Goal: Task Accomplishment & Management: Use online tool/utility

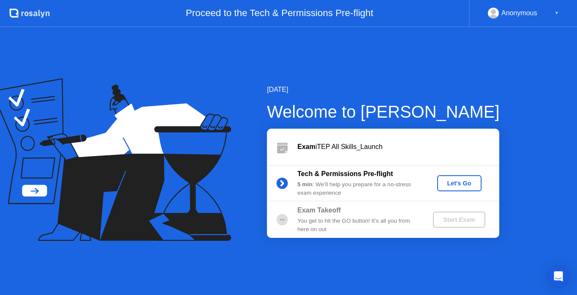
click at [456, 186] on div "Let's Go" at bounding box center [460, 183] width 38 height 7
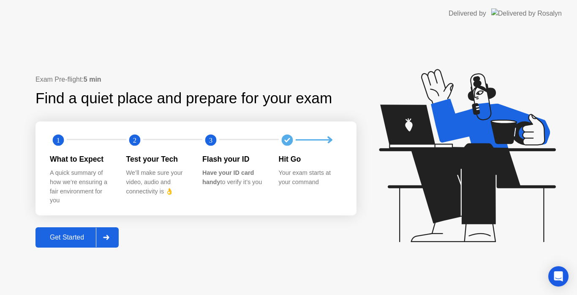
click at [60, 237] on div "Get Started" at bounding box center [67, 237] width 58 height 8
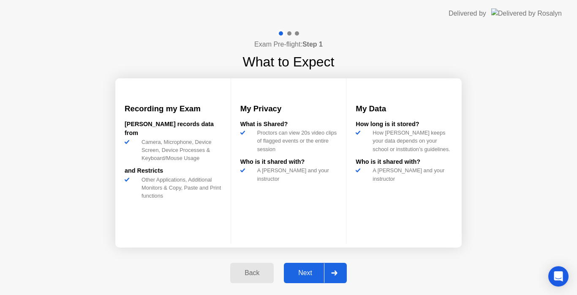
click at [303, 269] on div "Next" at bounding box center [306, 273] width 38 height 8
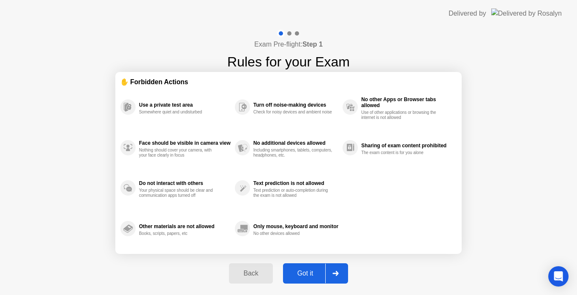
click at [303, 269] on div "Got it" at bounding box center [306, 273] width 40 height 8
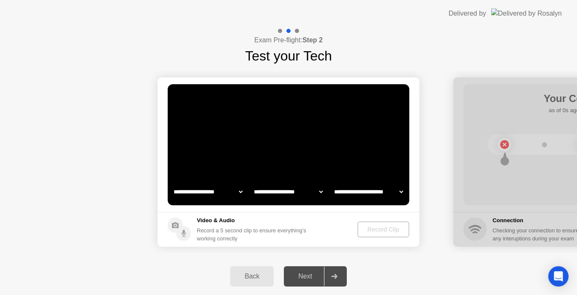
select select "**********"
select select "*******"
click at [382, 232] on div "Record Clip" at bounding box center [383, 229] width 45 height 7
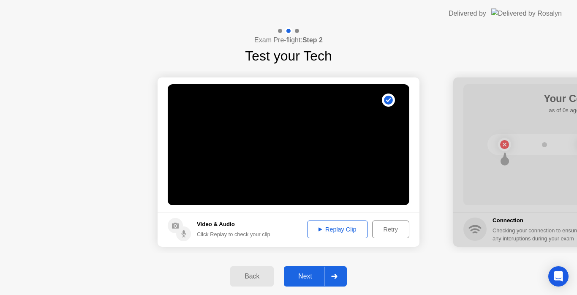
click at [316, 278] on div "Next" at bounding box center [306, 276] width 38 height 8
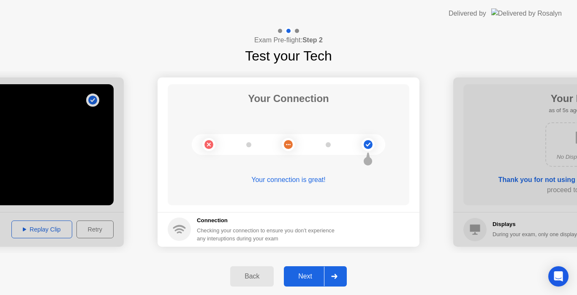
click at [316, 278] on div "Next" at bounding box center [306, 276] width 38 height 8
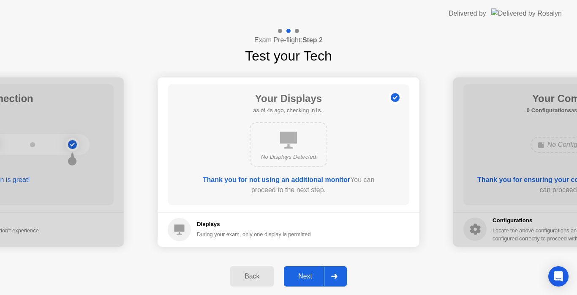
click at [316, 278] on div "Next" at bounding box center [306, 276] width 38 height 8
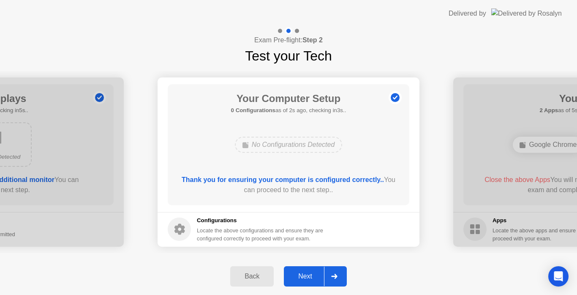
click at [316, 278] on div "Next" at bounding box center [306, 276] width 38 height 8
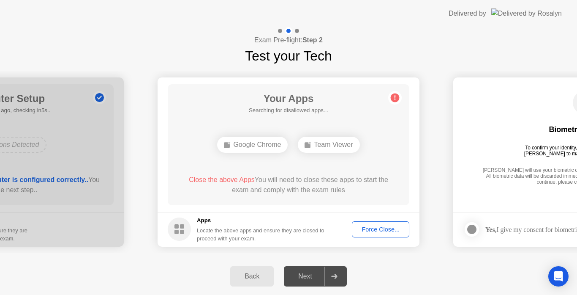
click at [370, 232] on div "Force Close..." at bounding box center [381, 229] width 52 height 7
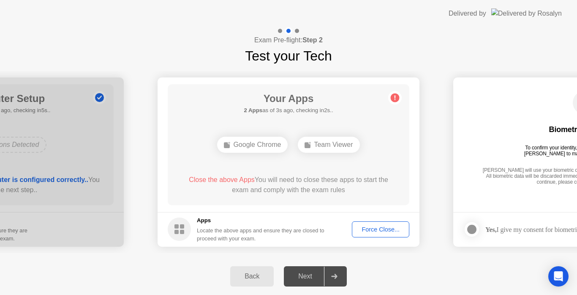
click at [378, 232] on div "Force Close..." at bounding box center [381, 229] width 52 height 7
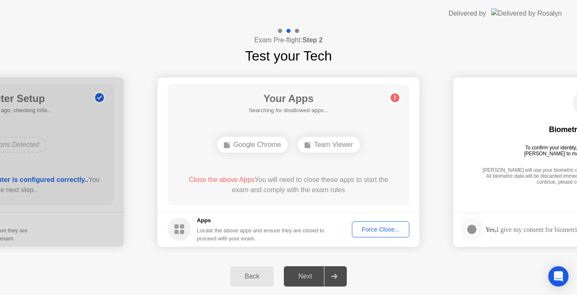
click at [174, 235] on circle at bounding box center [179, 228] width 23 height 23
click at [182, 230] on rect at bounding box center [182, 232] width 4 height 4
click at [210, 223] on h5 "Apps" at bounding box center [261, 220] width 128 height 8
click at [359, 228] on div "Force Close..." at bounding box center [381, 229] width 52 height 7
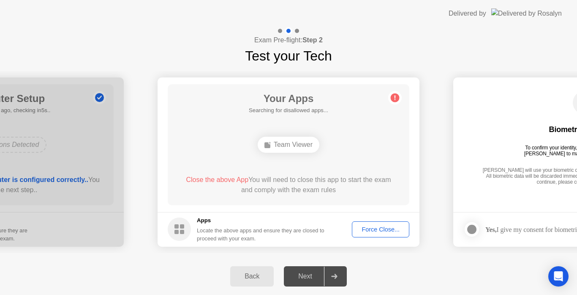
click at [180, 229] on circle at bounding box center [179, 228] width 23 height 23
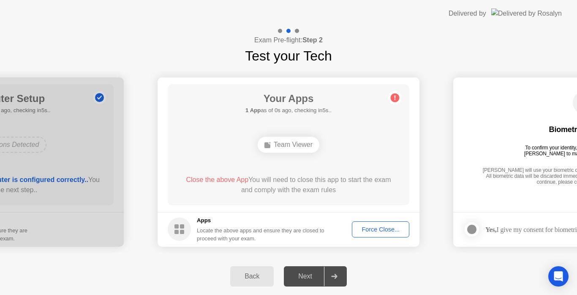
click at [180, 229] on circle at bounding box center [179, 228] width 23 height 23
click at [372, 227] on div "Force Close..." at bounding box center [381, 229] width 52 height 7
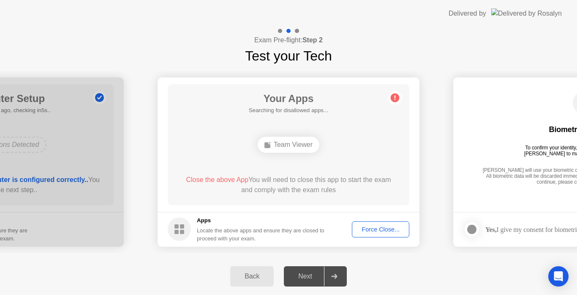
click at [376, 226] on div "Force Close..." at bounding box center [381, 229] width 52 height 7
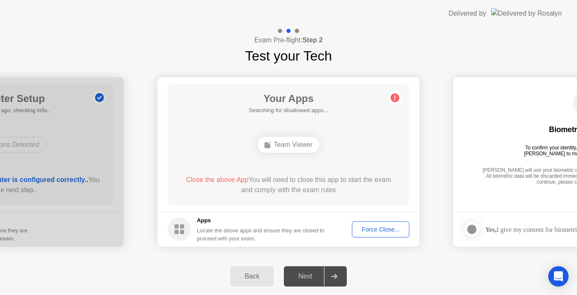
click at [301, 272] on div "Next" at bounding box center [306, 276] width 38 height 8
click at [370, 231] on div "Force Close..." at bounding box center [381, 229] width 52 height 7
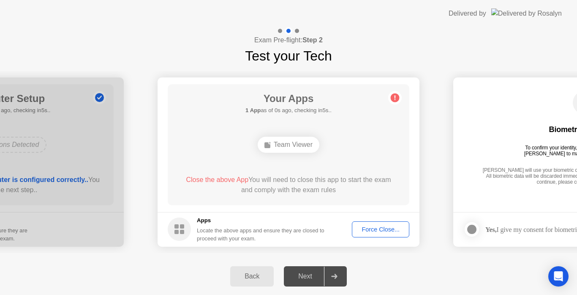
click at [379, 230] on div "Force Close..." at bounding box center [381, 229] width 52 height 7
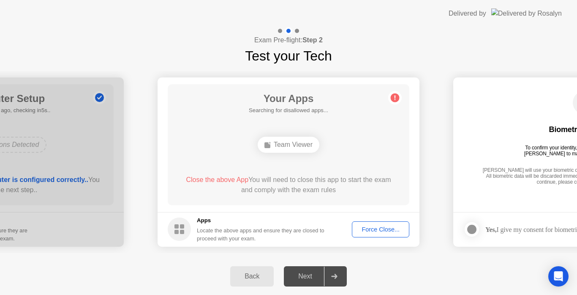
click at [109, 61] on div "Exam Pre-flight: Step 2 Test your Tech" at bounding box center [288, 46] width 577 height 39
click at [119, 33] on div "Exam Pre-flight: Step 2 Test your Tech" at bounding box center [288, 46] width 577 height 39
click at [369, 224] on button "Force Close..." at bounding box center [380, 229] width 57 height 16
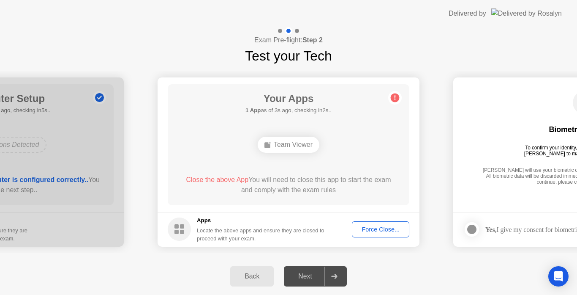
click at [377, 230] on div "Force Close..." at bounding box center [381, 229] width 52 height 7
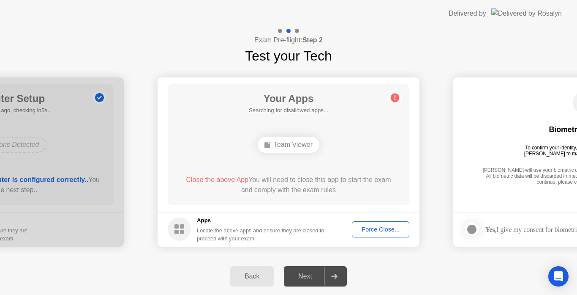
click at [180, 229] on circle at bounding box center [179, 228] width 23 height 23
click at [180, 228] on circle at bounding box center [179, 228] width 23 height 23
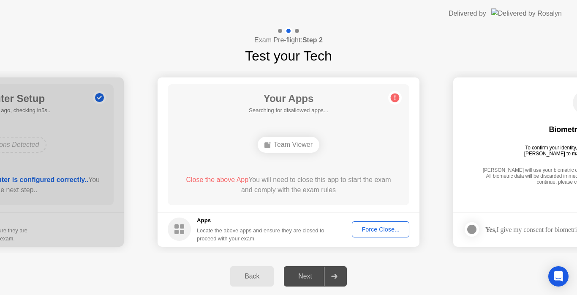
click at [206, 218] on h5 "Apps" at bounding box center [261, 220] width 128 height 8
click at [214, 179] on span "Close the above App" at bounding box center [217, 179] width 63 height 7
click at [373, 227] on div "Force Close..." at bounding box center [381, 229] width 52 height 7
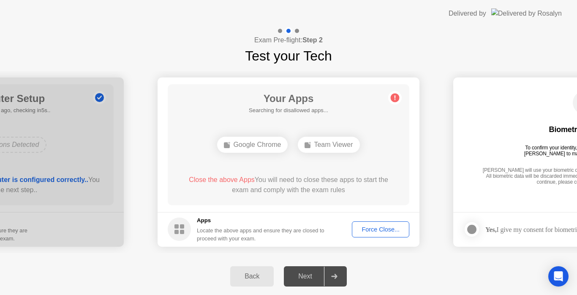
click at [391, 229] on div "Force Close..." at bounding box center [381, 229] width 52 height 7
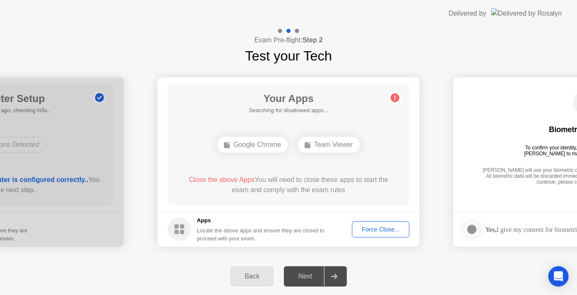
click at [380, 232] on div "Force Close..." at bounding box center [381, 229] width 52 height 7
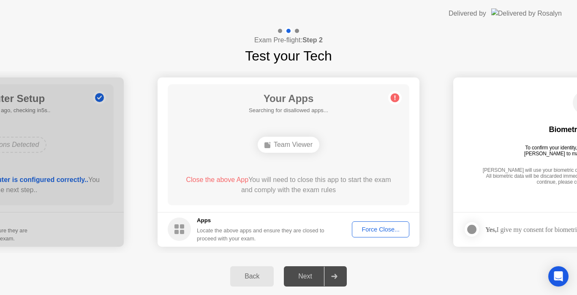
click at [208, 181] on span "Close the above App" at bounding box center [217, 179] width 63 height 7
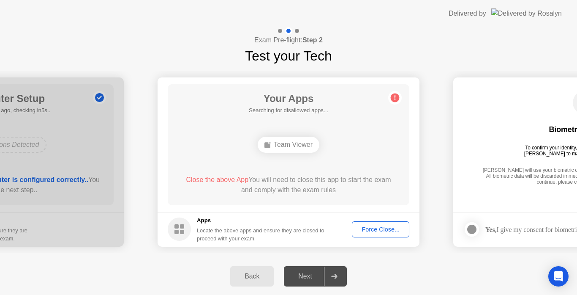
click at [318, 280] on div "Next" at bounding box center [306, 276] width 38 height 8
click at [335, 277] on icon at bounding box center [334, 275] width 6 height 5
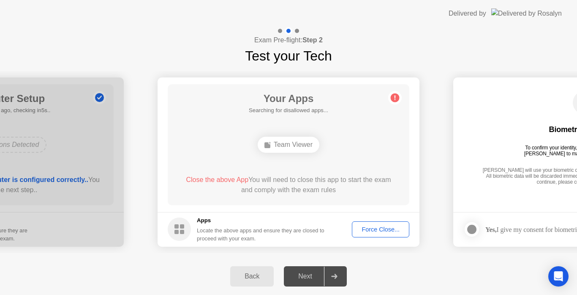
click at [335, 277] on icon at bounding box center [334, 275] width 6 height 5
click at [381, 226] on div "Force Close..." at bounding box center [381, 229] width 52 height 7
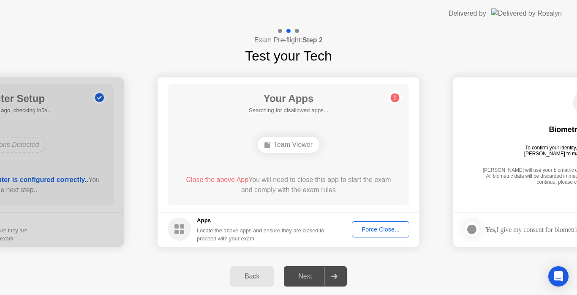
click at [380, 227] on div "Force Close..." at bounding box center [381, 229] width 52 height 7
